Goal: Use online tool/utility: Use online tool/utility

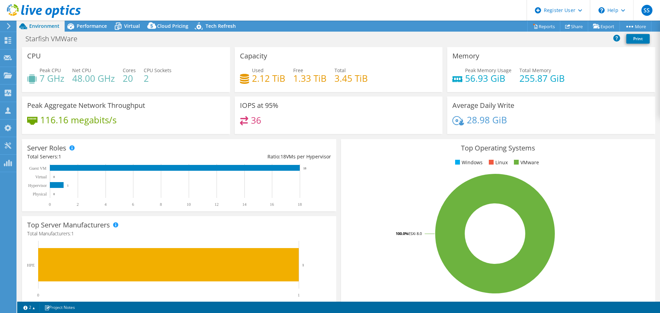
select select "EULondon"
select select "USD"
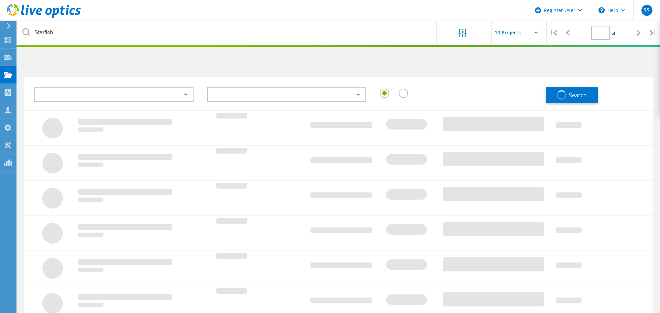
type input "1"
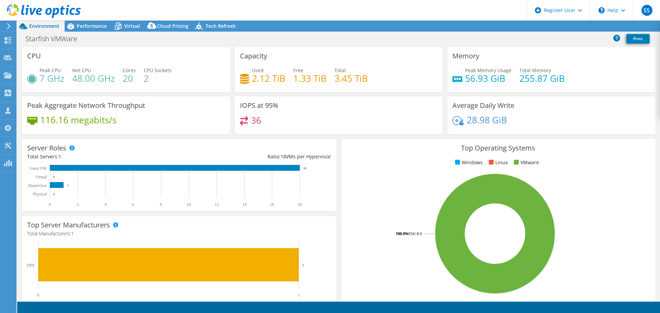
select select "EULondon"
select select "USD"
radio input "true"
radio input "false"
